Goal: Information Seeking & Learning: Learn about a topic

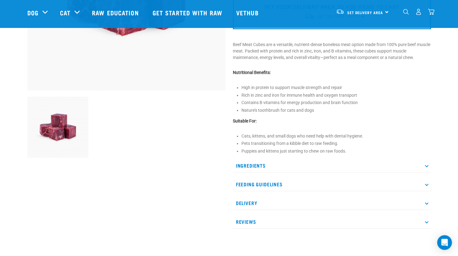
scroll to position [145, 0]
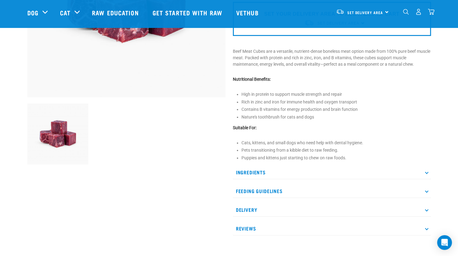
click at [276, 182] on div "Ingredients NZ Beef Muscle Meat (boneless) Feeding Guidelines Boneless meat can…" at bounding box center [332, 201] width 198 height 70
click at [277, 186] on p "Feeding Guidelines" at bounding box center [332, 191] width 198 height 14
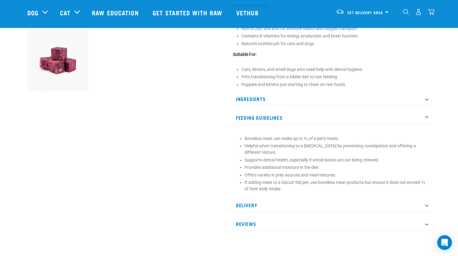
scroll to position [220, 0]
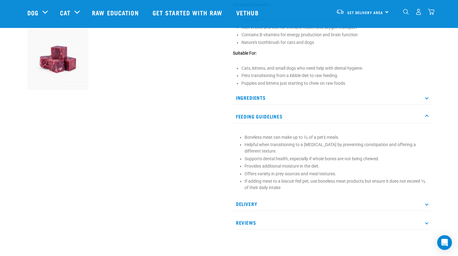
click at [291, 96] on p "Ingredients" at bounding box center [332, 98] width 198 height 14
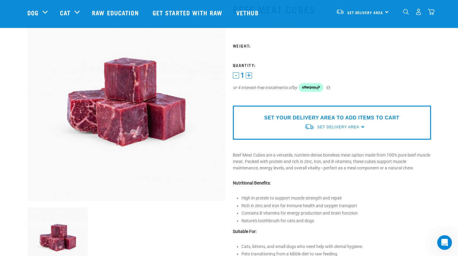
scroll to position [0, 0]
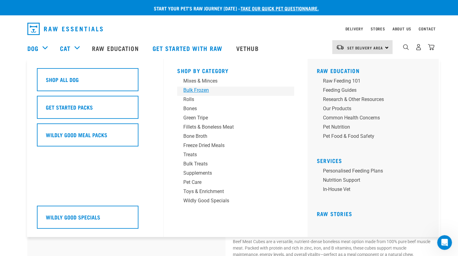
click at [203, 89] on div "Bulk Frozen" at bounding box center [231, 90] width 96 height 7
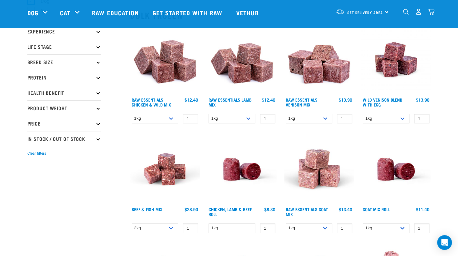
scroll to position [68, 0]
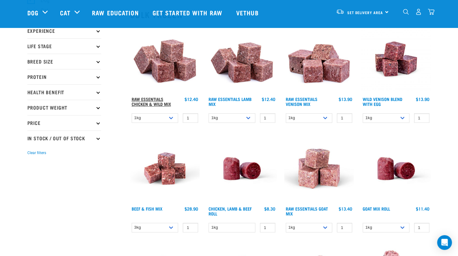
click at [149, 103] on link "Raw Essentials Chicken & Wild Mix" at bounding box center [151, 101] width 39 height 7
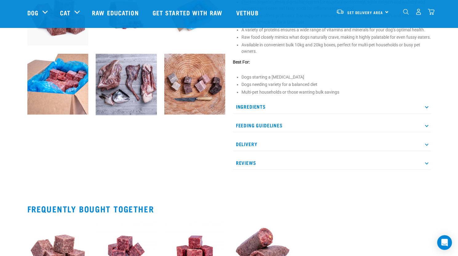
scroll to position [265, 0]
click at [284, 130] on p "Feeding Guidelines" at bounding box center [332, 125] width 198 height 14
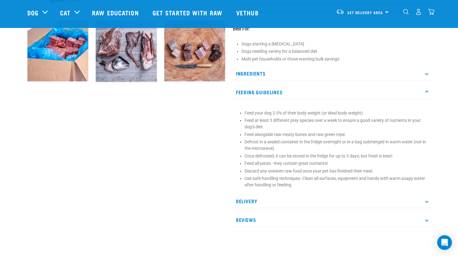
scroll to position [299, 0]
